Goal: Information Seeking & Learning: Find contact information

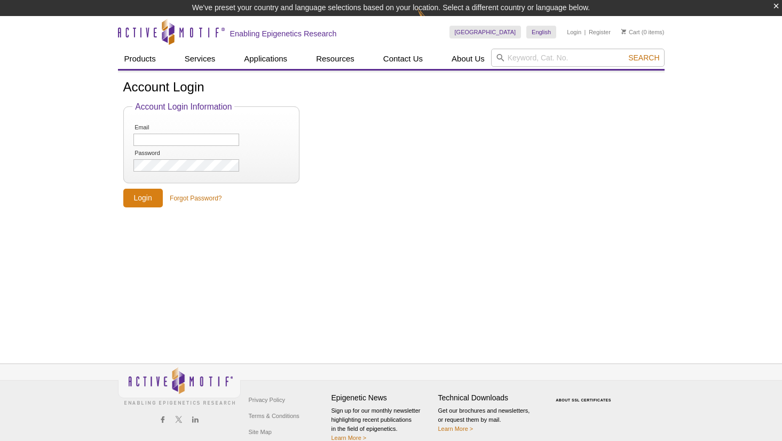
type input "[EMAIL_ADDRESS][DOMAIN_NAME]"
click at [146, 198] on input "Login" at bounding box center [143, 198] width 40 height 19
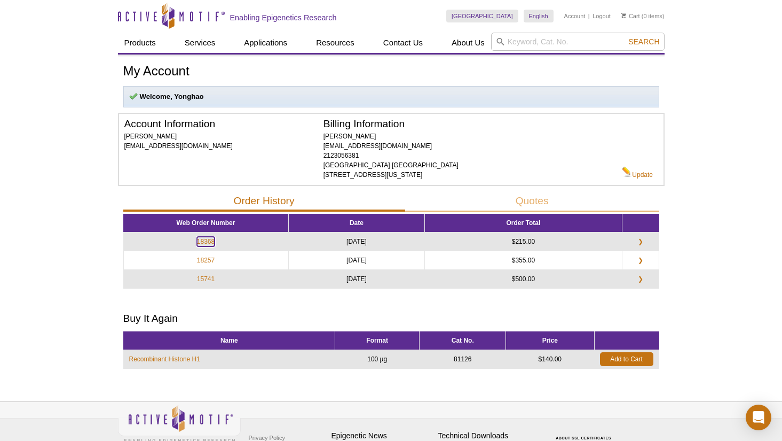
click at [206, 242] on link "18368" at bounding box center [206, 242] width 18 height 10
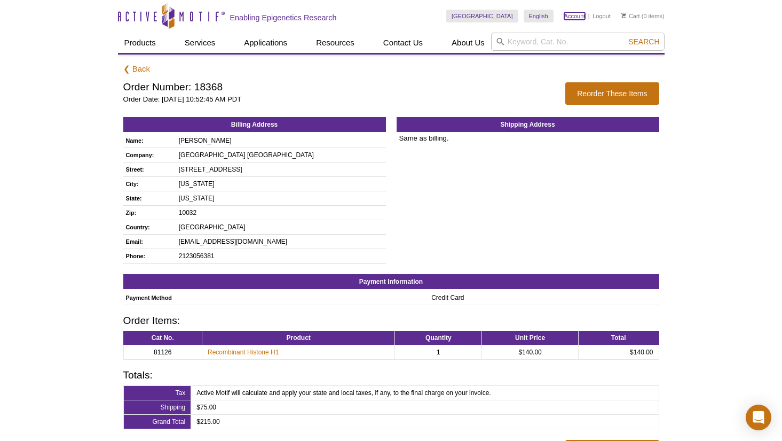
click at [575, 15] on link "Account" at bounding box center [574, 15] width 21 height 7
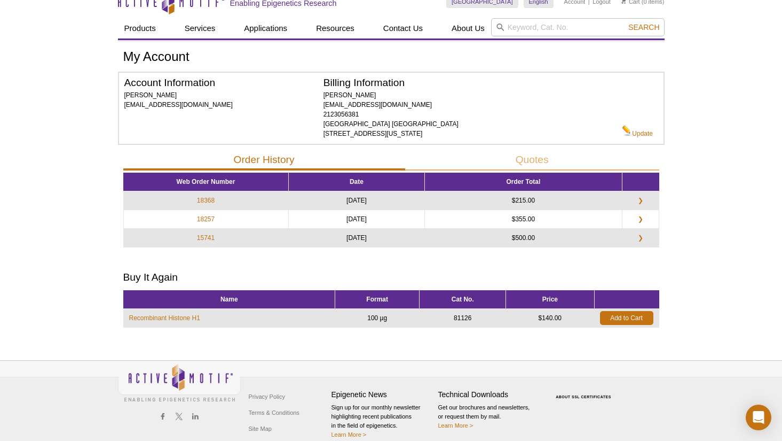
scroll to position [27, 0]
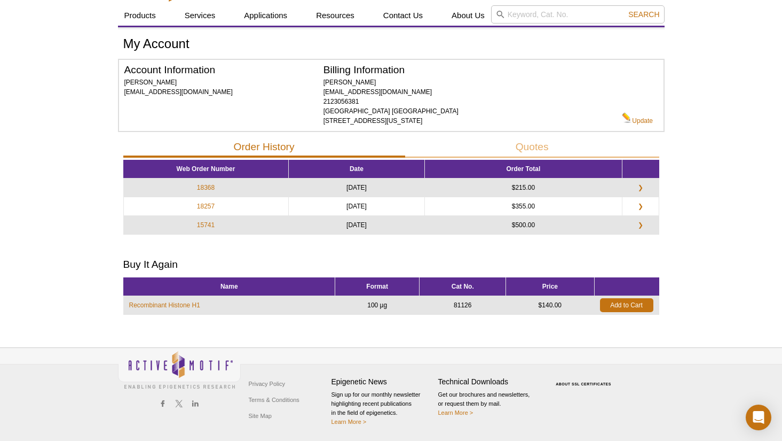
click at [722, 272] on div "Active Motif Logo Enabling Epigenetics Research 0 Search Skip to content Active…" at bounding box center [391, 207] width 782 height 468
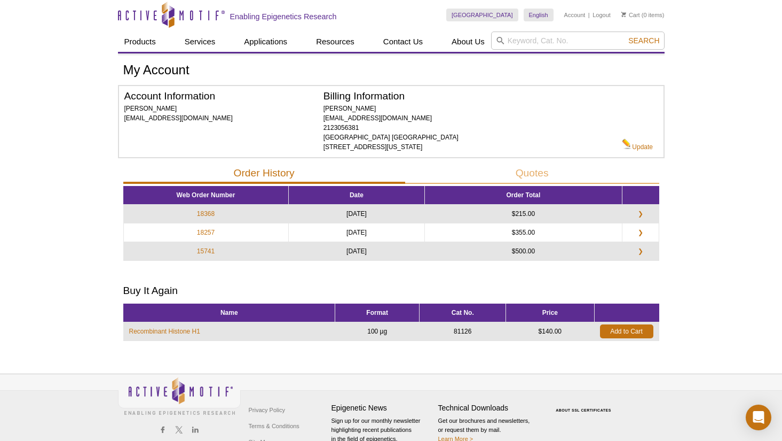
scroll to position [0, 0]
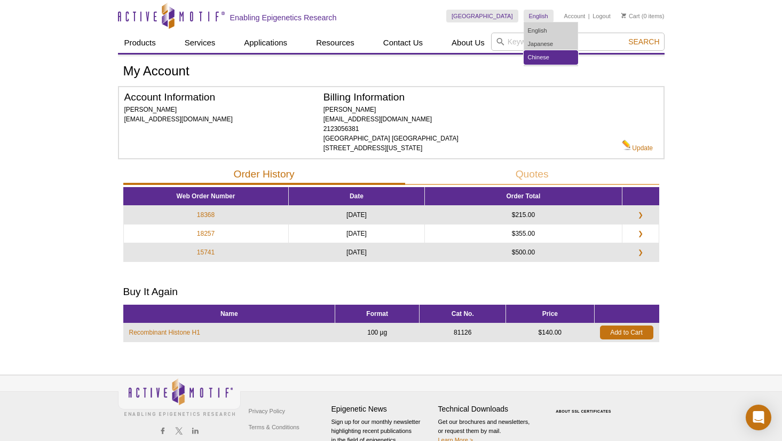
click at [542, 52] on link "Chinese" at bounding box center [550, 57] width 53 height 13
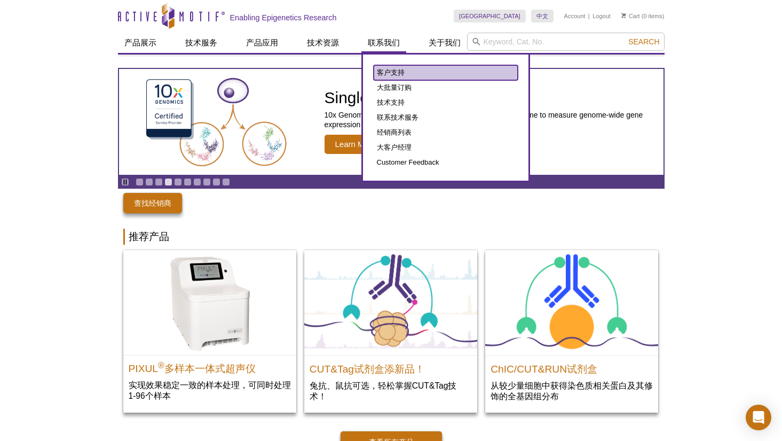
click at [392, 70] on link "客户支持" at bounding box center [446, 72] width 144 height 15
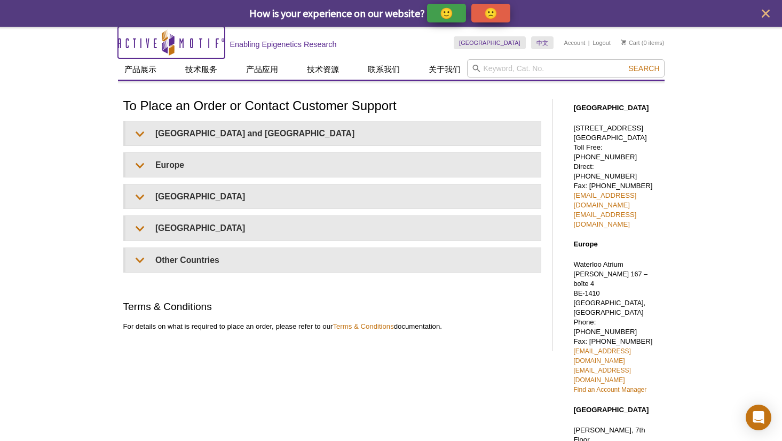
click at [156, 37] on icon "Active Motif Logo" at bounding box center [171, 42] width 107 height 26
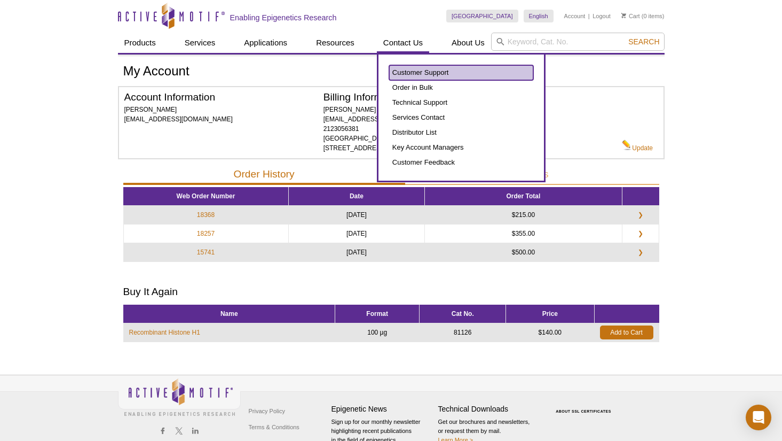
click at [416, 75] on link "Customer Support" at bounding box center [461, 72] width 144 height 15
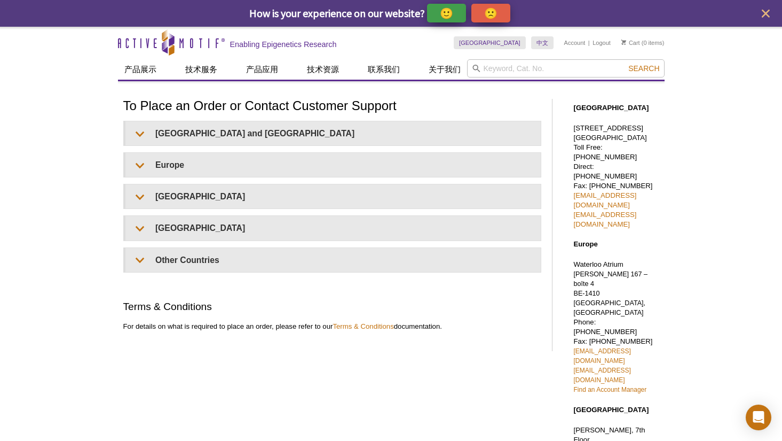
click at [186, 107] on h1 "To Place an Order or Contact Customer Support" at bounding box center [332, 106] width 418 height 15
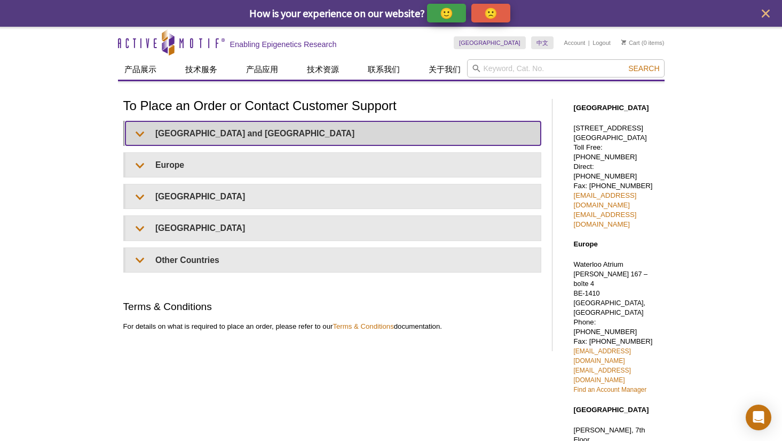
click at [182, 134] on summary "United States and Canada" at bounding box center [332, 133] width 415 height 24
